Goal: Entertainment & Leisure: Consume media (video, audio)

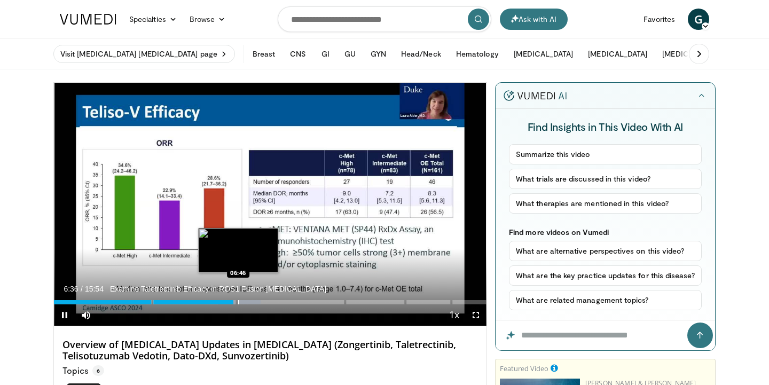
click at [238, 303] on div "10 seconds Tap to unmute" at bounding box center [270, 204] width 432 height 243
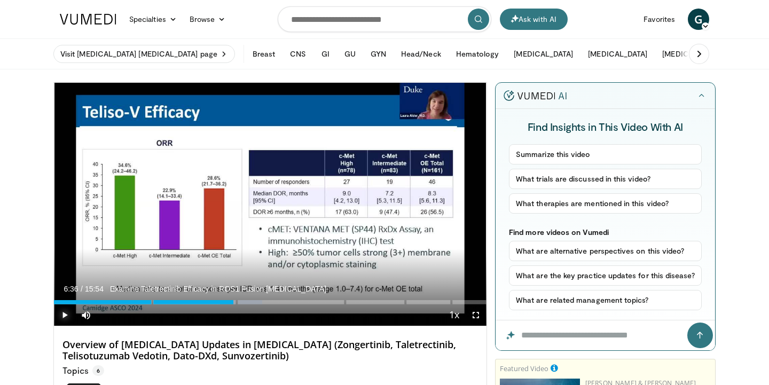
click at [67, 314] on span "Video Player" at bounding box center [64, 314] width 21 height 21
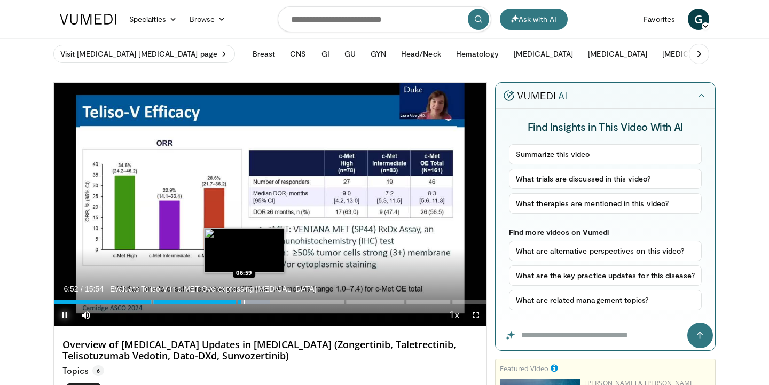
click at [244, 302] on div "Progress Bar" at bounding box center [244, 302] width 1 height 4
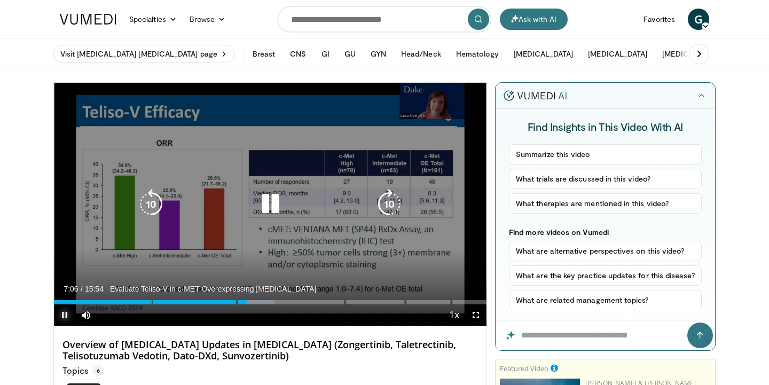
click at [260, 299] on div "Loaded : 50.92% 07:06 07:38" at bounding box center [270, 299] width 432 height 10
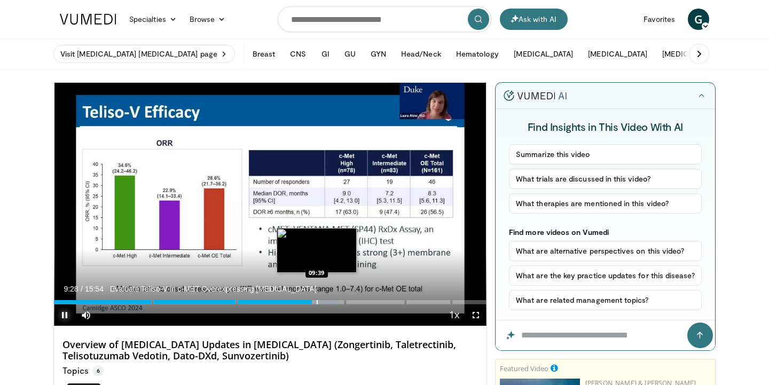
click at [317, 303] on div "Progress Bar" at bounding box center [317, 302] width 1 height 4
click at [322, 302] on div "Progress Bar" at bounding box center [322, 302] width 1 height 4
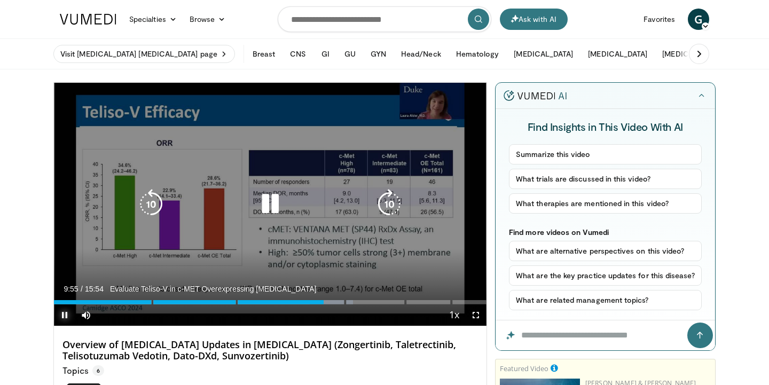
click at [328, 302] on div "Progress Bar" at bounding box center [331, 302] width 43 height 4
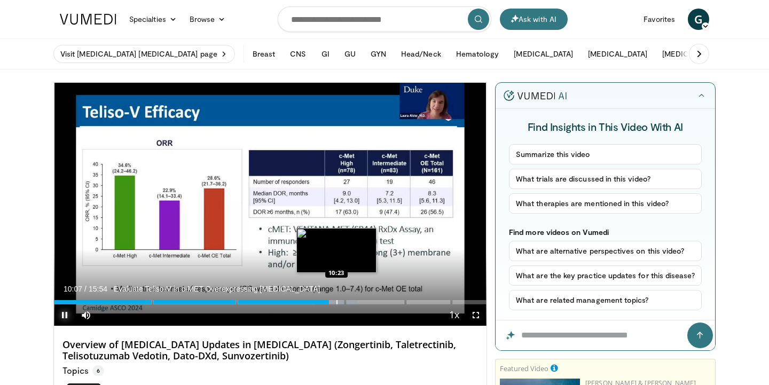
click at [336, 301] on div "Progress Bar" at bounding box center [336, 302] width 1 height 4
click at [342, 302] on div "Progress Bar" at bounding box center [342, 302] width 1 height 4
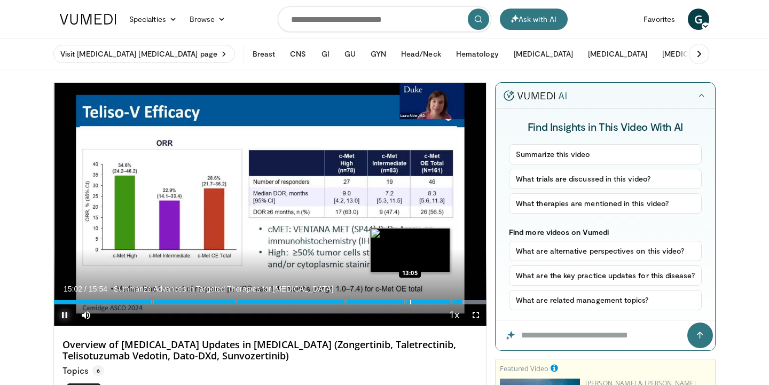
click at [410, 303] on div "Progress Bar" at bounding box center [410, 302] width 1 height 4
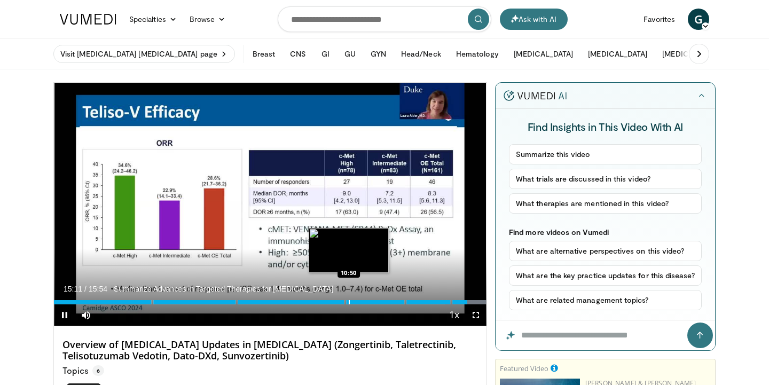
click at [348, 304] on div "10 seconds Tap to unmute" at bounding box center [270, 204] width 432 height 243
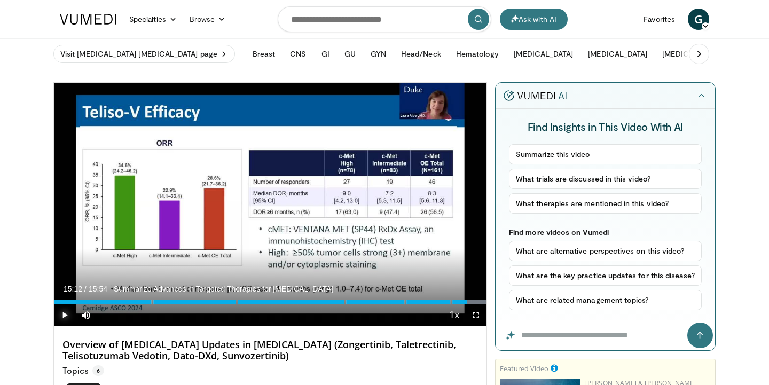
click at [63, 317] on span "Video Player" at bounding box center [64, 314] width 21 height 21
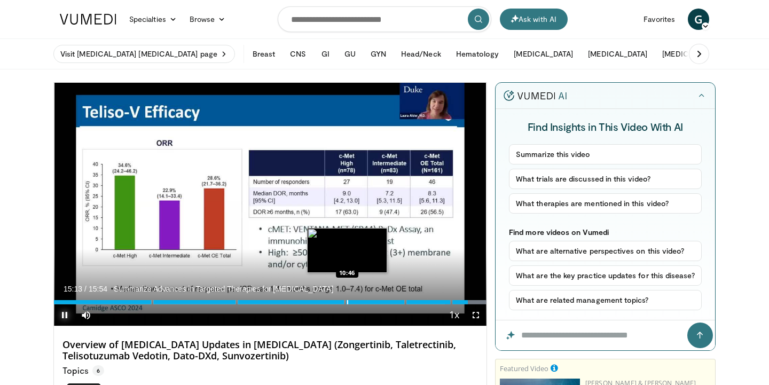
click at [347, 300] on div "Progress Bar" at bounding box center [347, 302] width 1 height 4
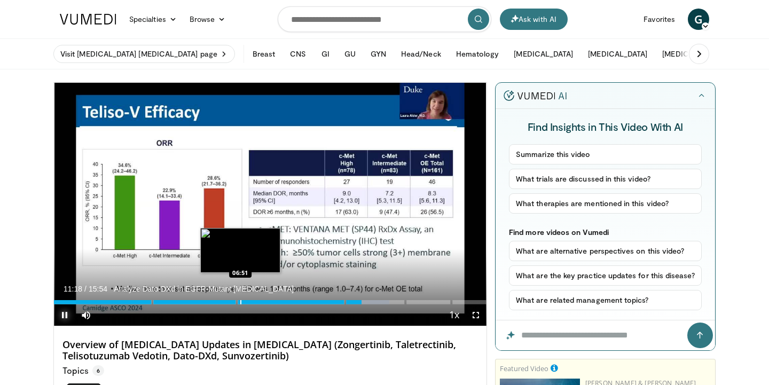
click at [240, 301] on div "Progress Bar" at bounding box center [240, 302] width 1 height 4
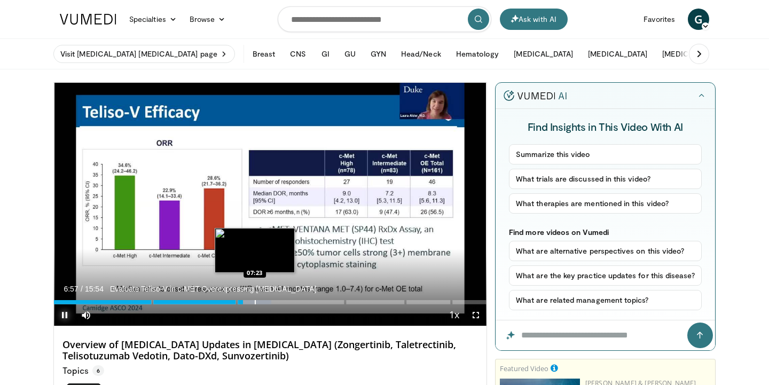
click at [255, 302] on div "Progress Bar" at bounding box center [255, 302] width 1 height 4
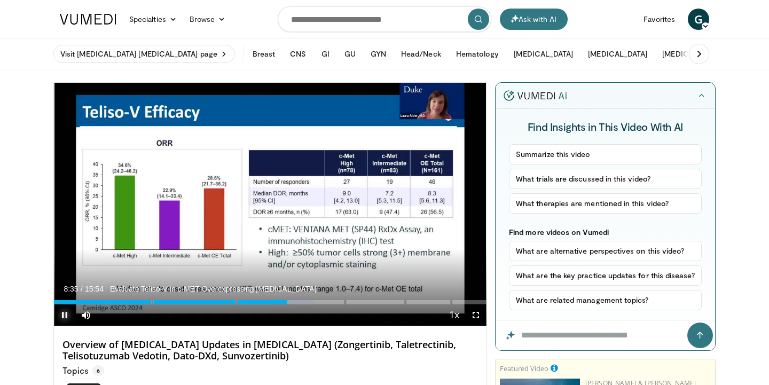
click at [63, 315] on span "Video Player" at bounding box center [64, 314] width 21 height 21
